Goal: Check status: Check status

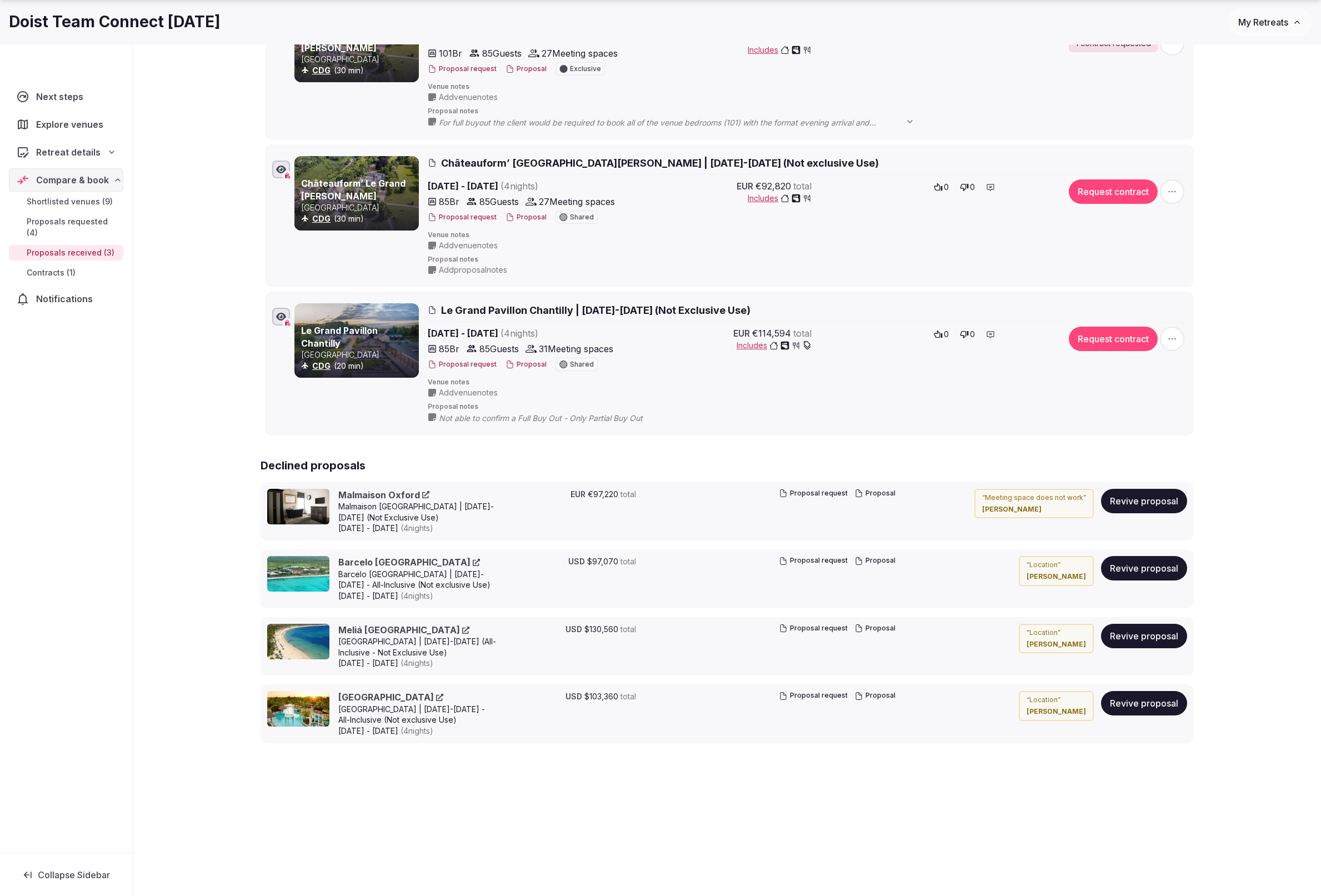
scroll to position [223, 0]
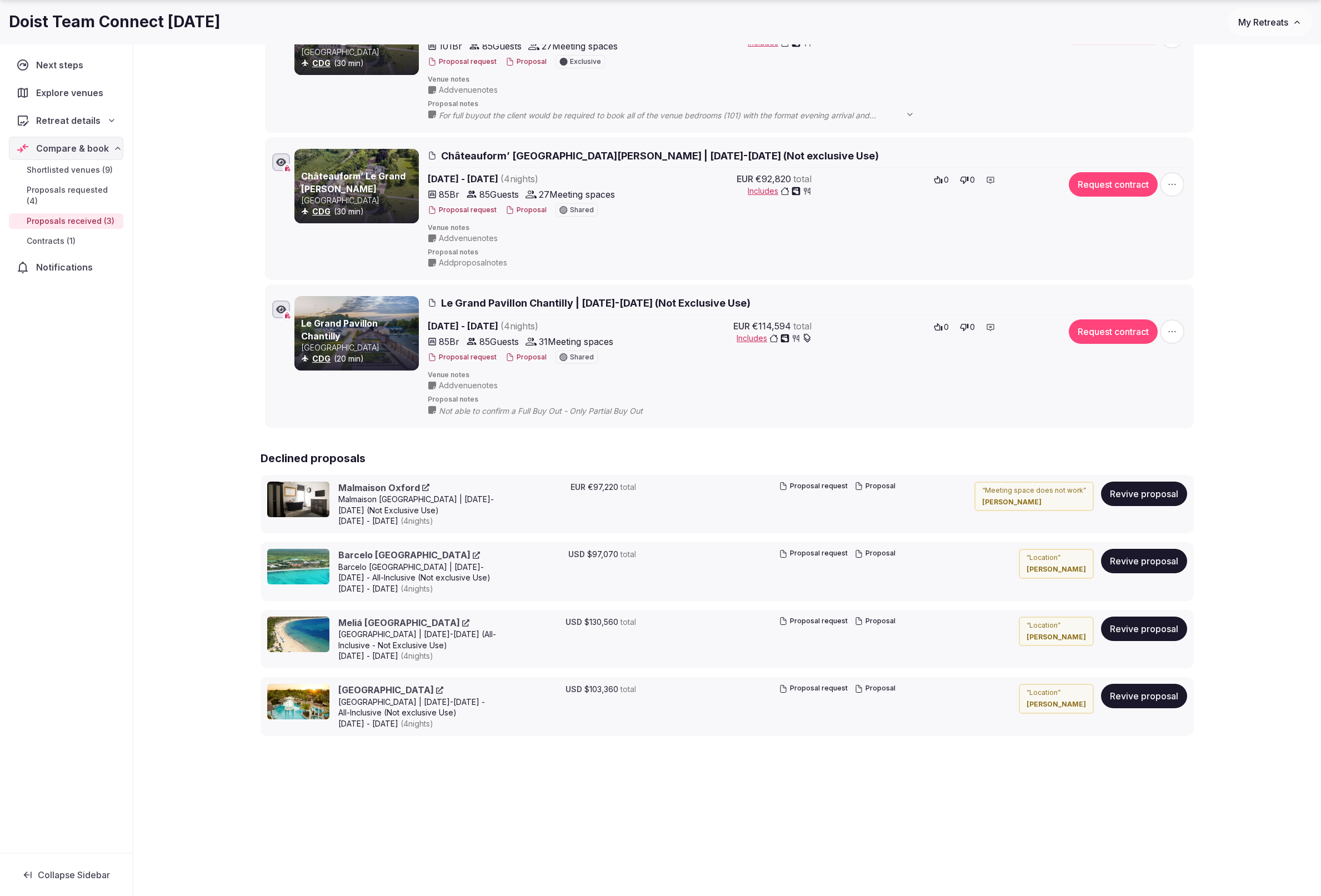
click at [520, 794] on div "Shortlisted venues 9 Proposals requested 4 Proposals received 3 Contracts 1 Pro…" at bounding box center [727, 353] width 1188 height 997
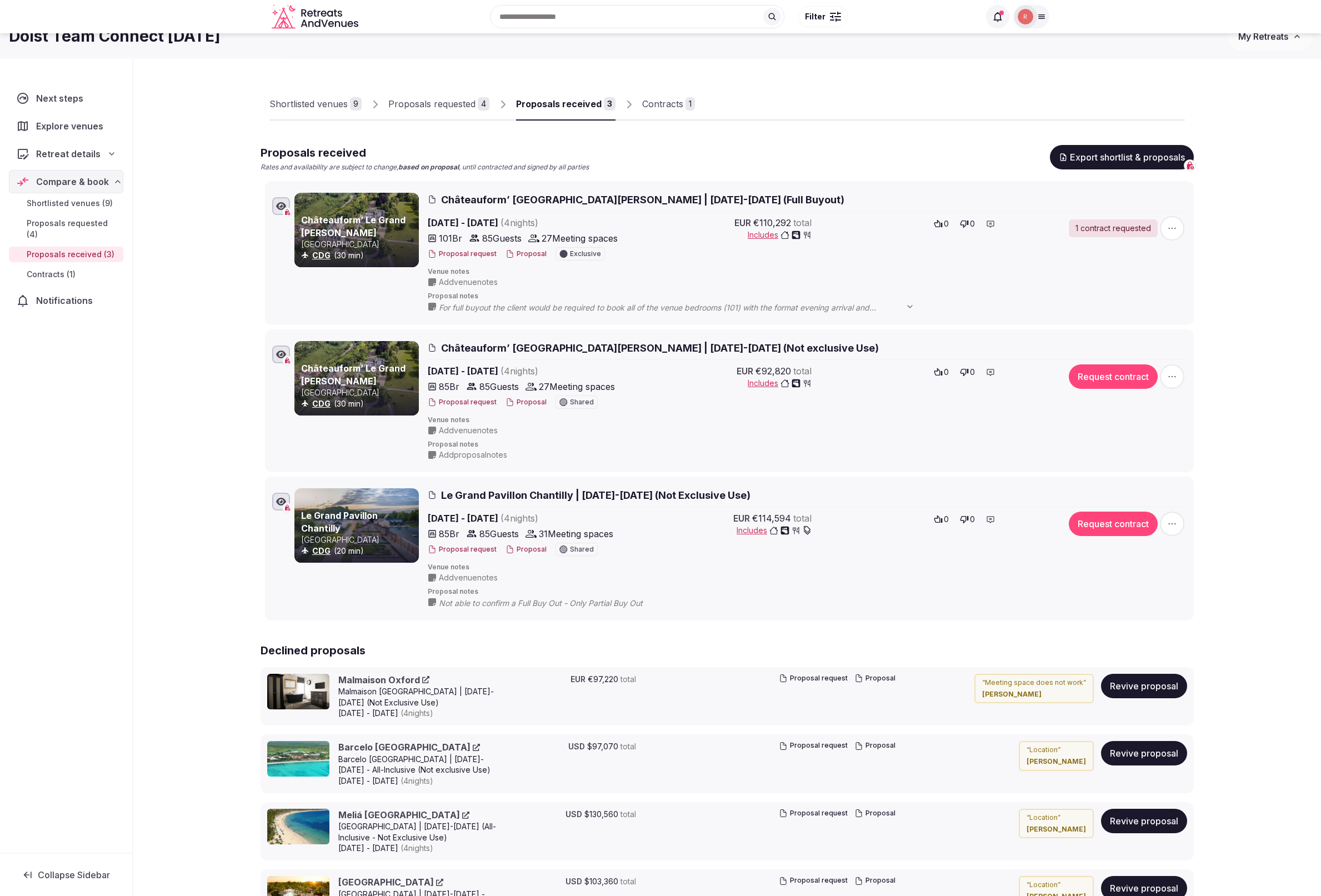
scroll to position [29, 0]
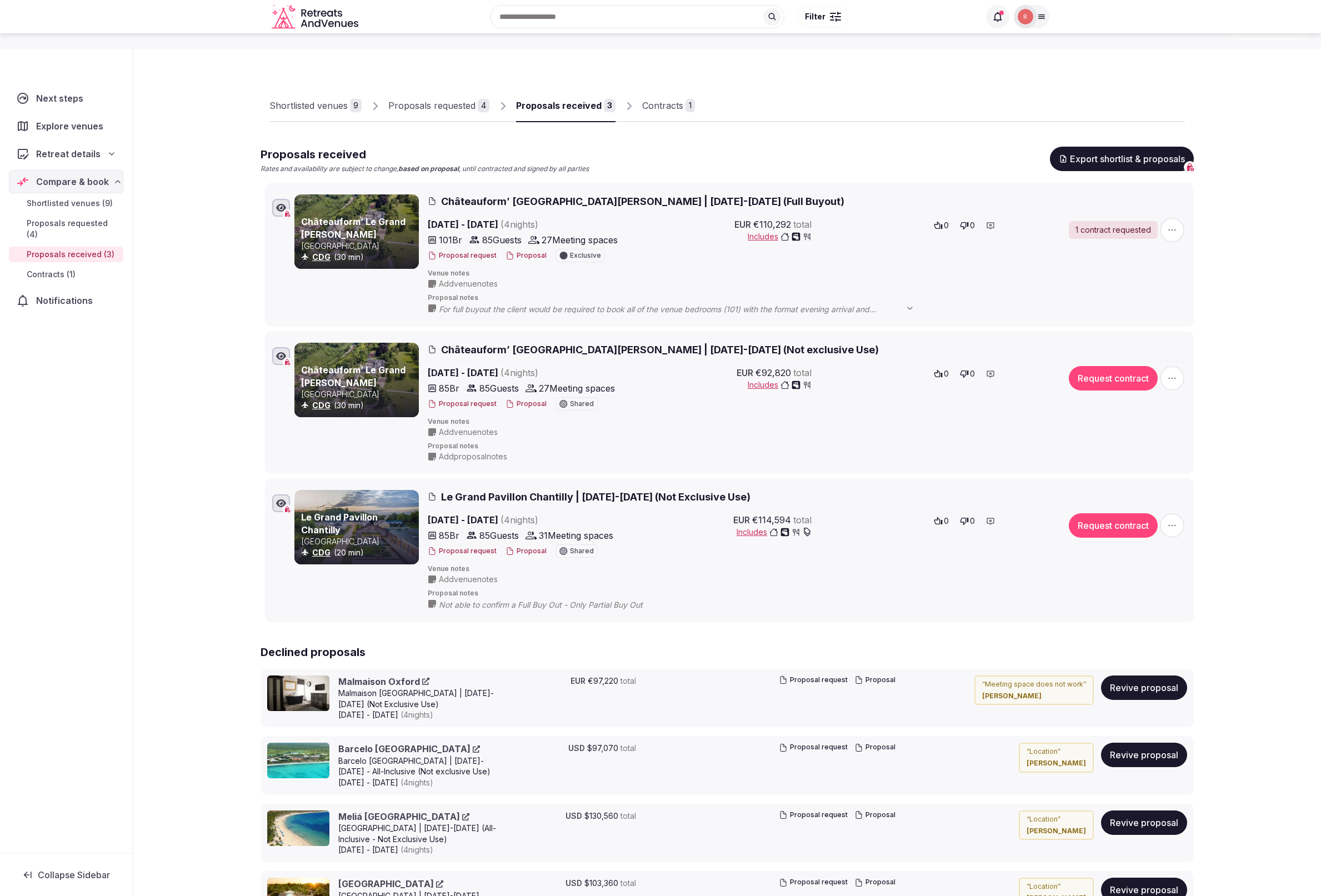
click at [1172, 379] on icon "button" at bounding box center [1172, 379] width 11 height 11
drag, startPoint x: 1256, startPoint y: 274, endPoint x: 1211, endPoint y: 247, distance: 52.5
click at [1255, 273] on div "Shortlisted venues 9 Proposals requested 4 Proposals received 3 Contracts 1 Pro…" at bounding box center [727, 547] width 1188 height 997
click at [1165, 232] on span "button" at bounding box center [1172, 229] width 24 height 24
click at [1266, 278] on div "Shortlisted venues 9 Proposals requested 4 Proposals received 3 Contracts 1 Pro…" at bounding box center [727, 547] width 1188 height 997
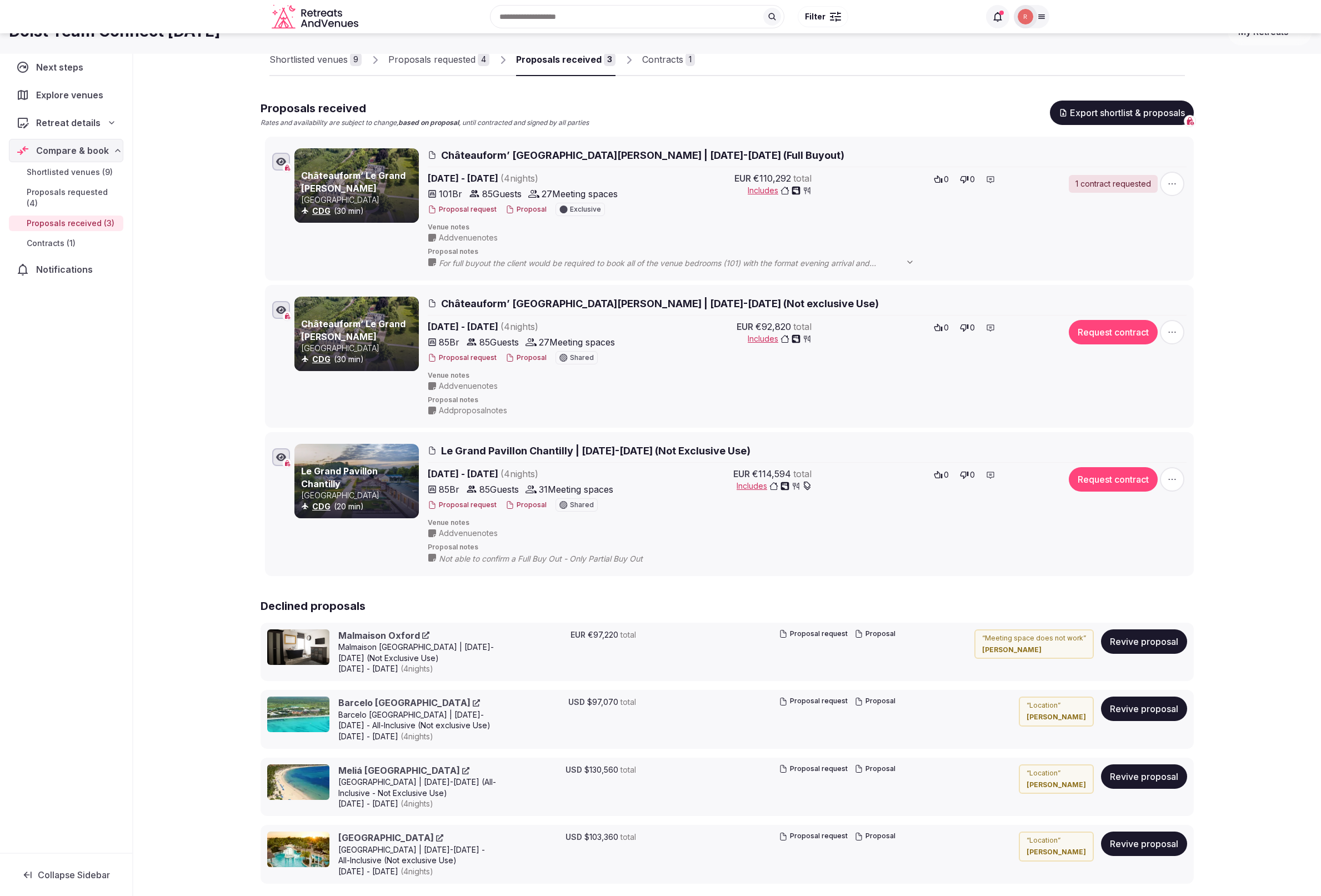
scroll to position [0, 0]
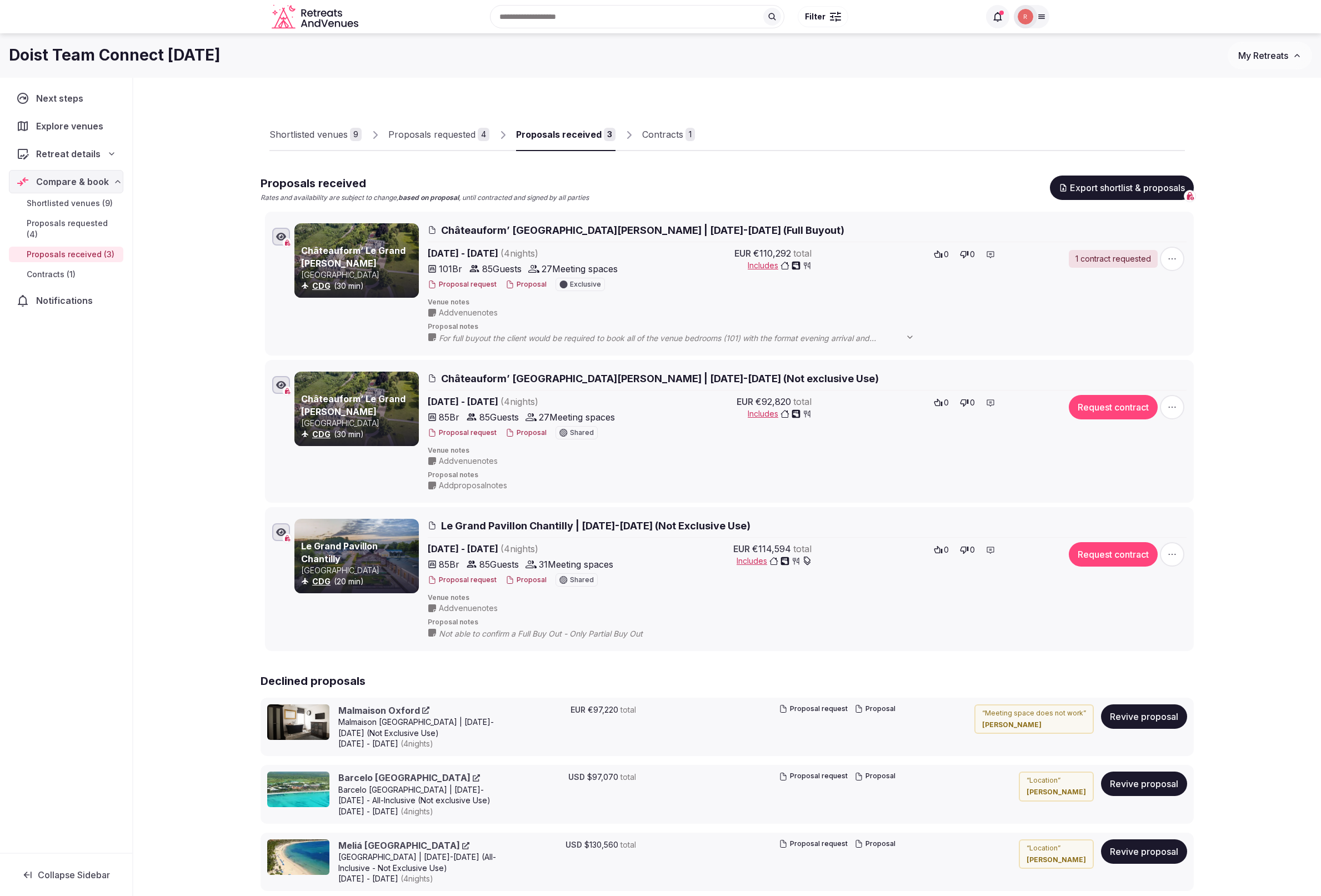
click at [657, 138] on div "Contracts" at bounding box center [662, 134] width 41 height 14
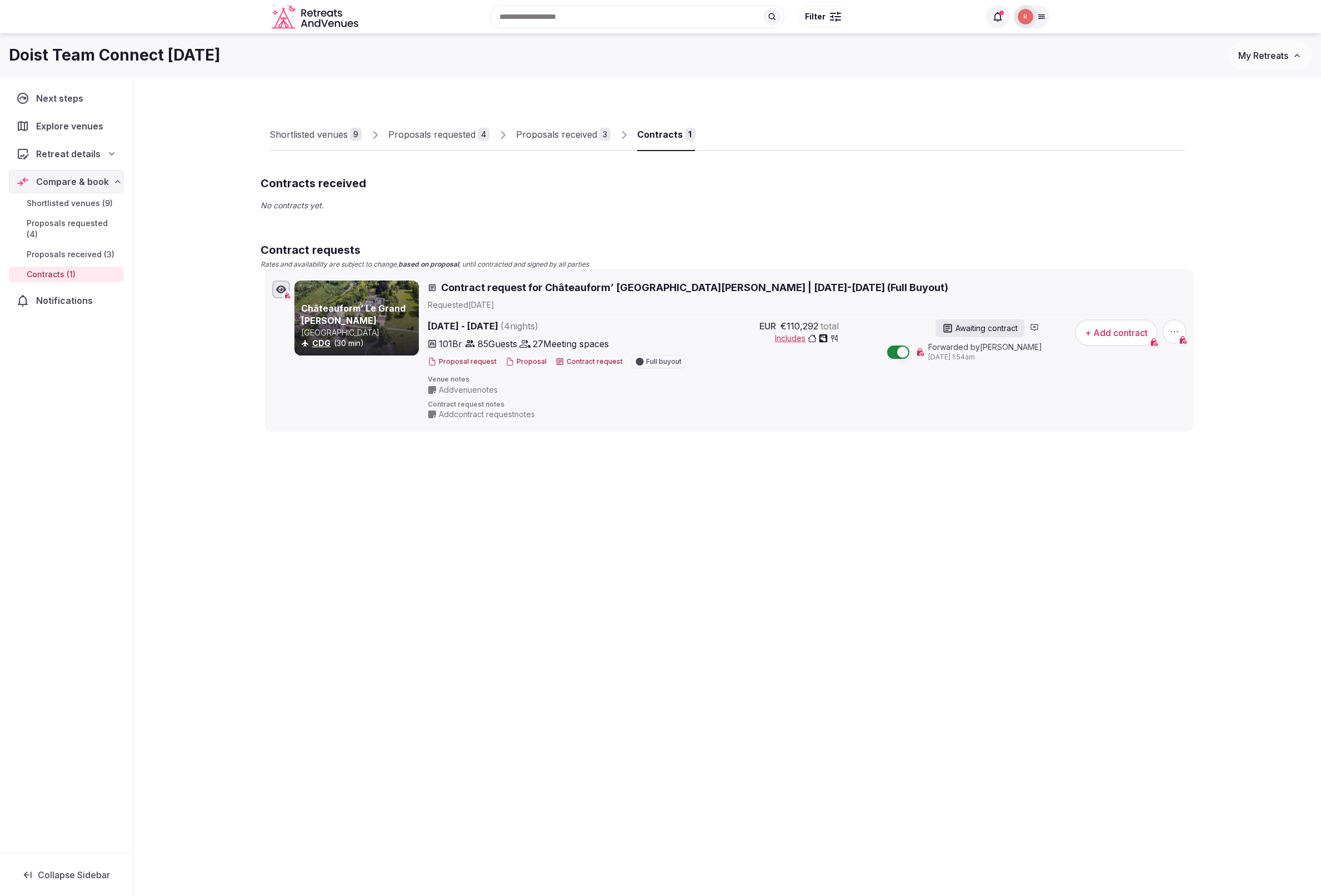
click at [578, 136] on div "Proposals received" at bounding box center [557, 134] width 81 height 14
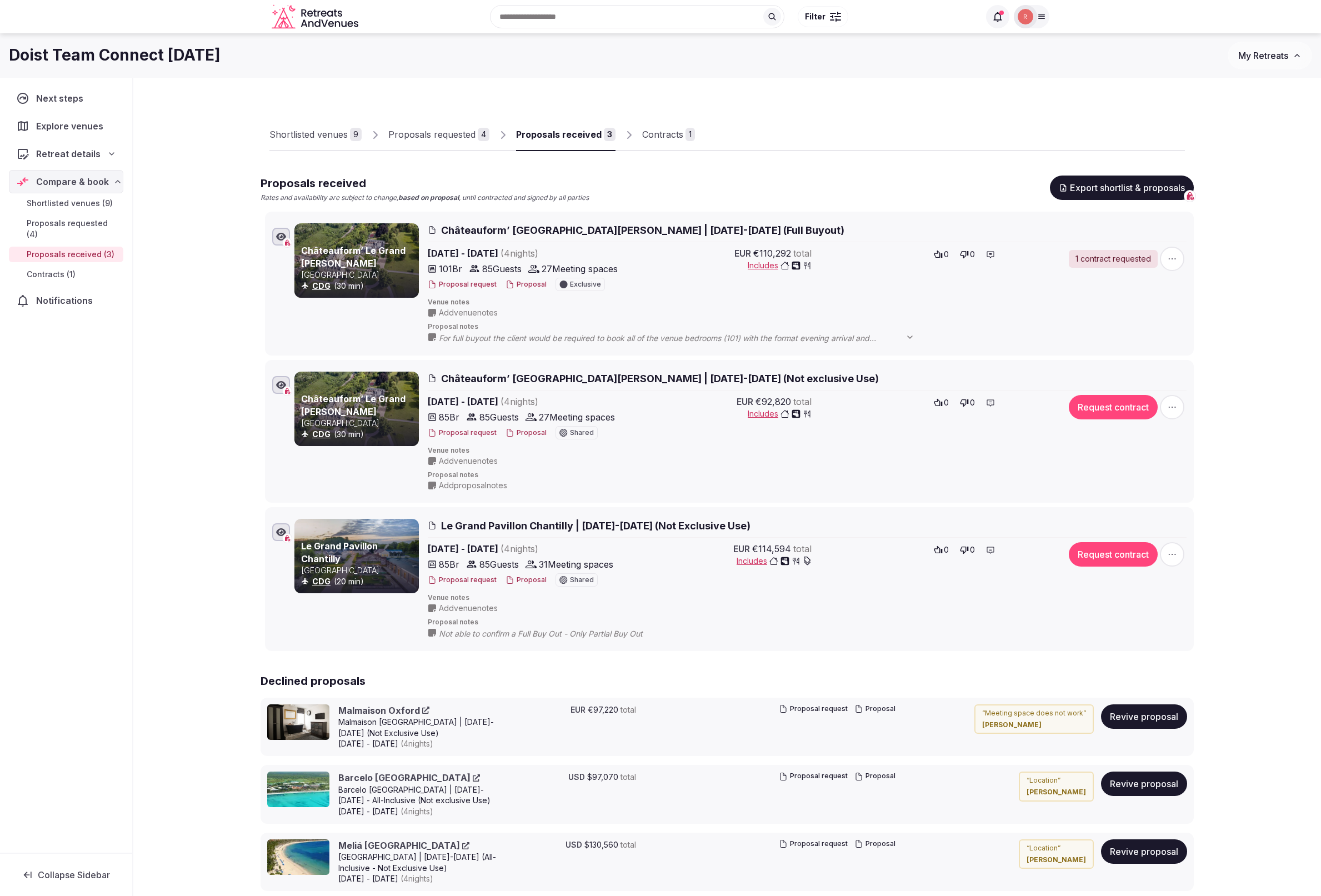
drag, startPoint x: 182, startPoint y: 166, endPoint x: 99, endPoint y: 151, distance: 84.3
click at [180, 167] on div "Shortlisted venues 9 Proposals requested 4 Proposals received 3 Contracts 1 Pro…" at bounding box center [727, 576] width 1188 height 997
